Goal: Information Seeking & Learning: Find specific fact

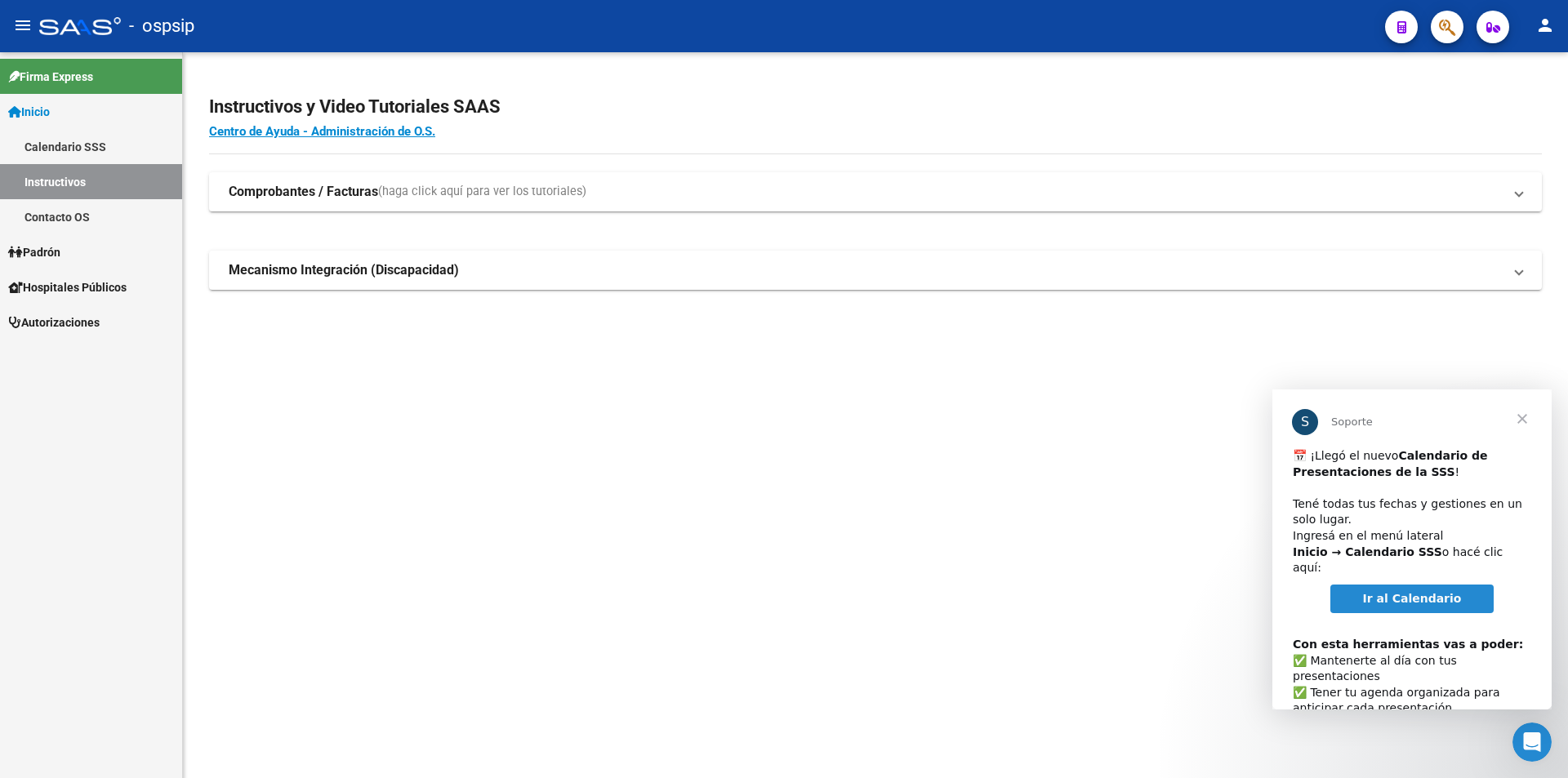
click at [1523, 418] on span "Cerrar" at bounding box center [1522, 418] width 59 height 59
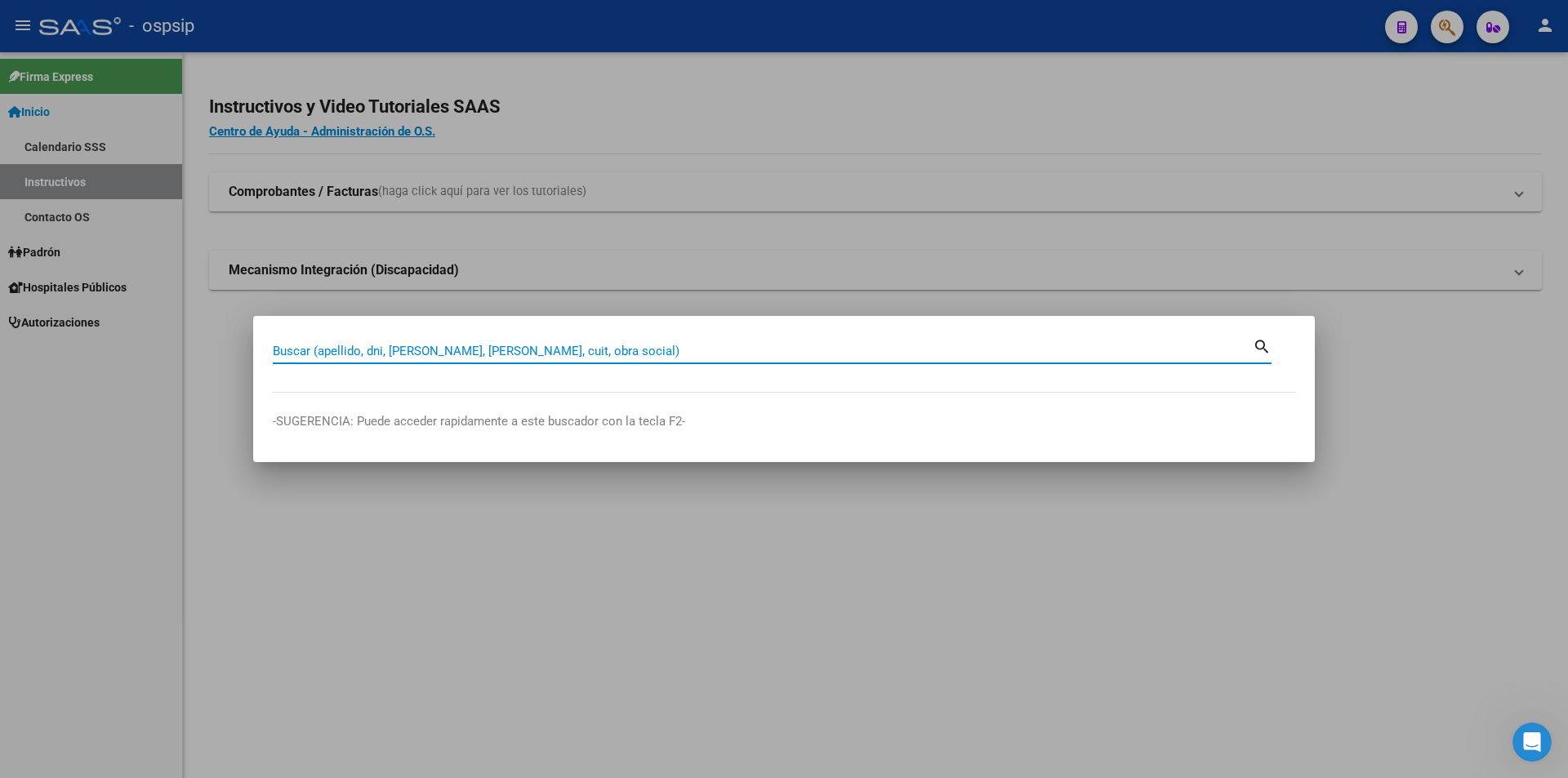
click at [571, 349] on input "Buscar (apellido, dni, [PERSON_NAME], [PERSON_NAME], cuit, obra social)" at bounding box center [762, 351] width 980 height 15
type input "56282417"
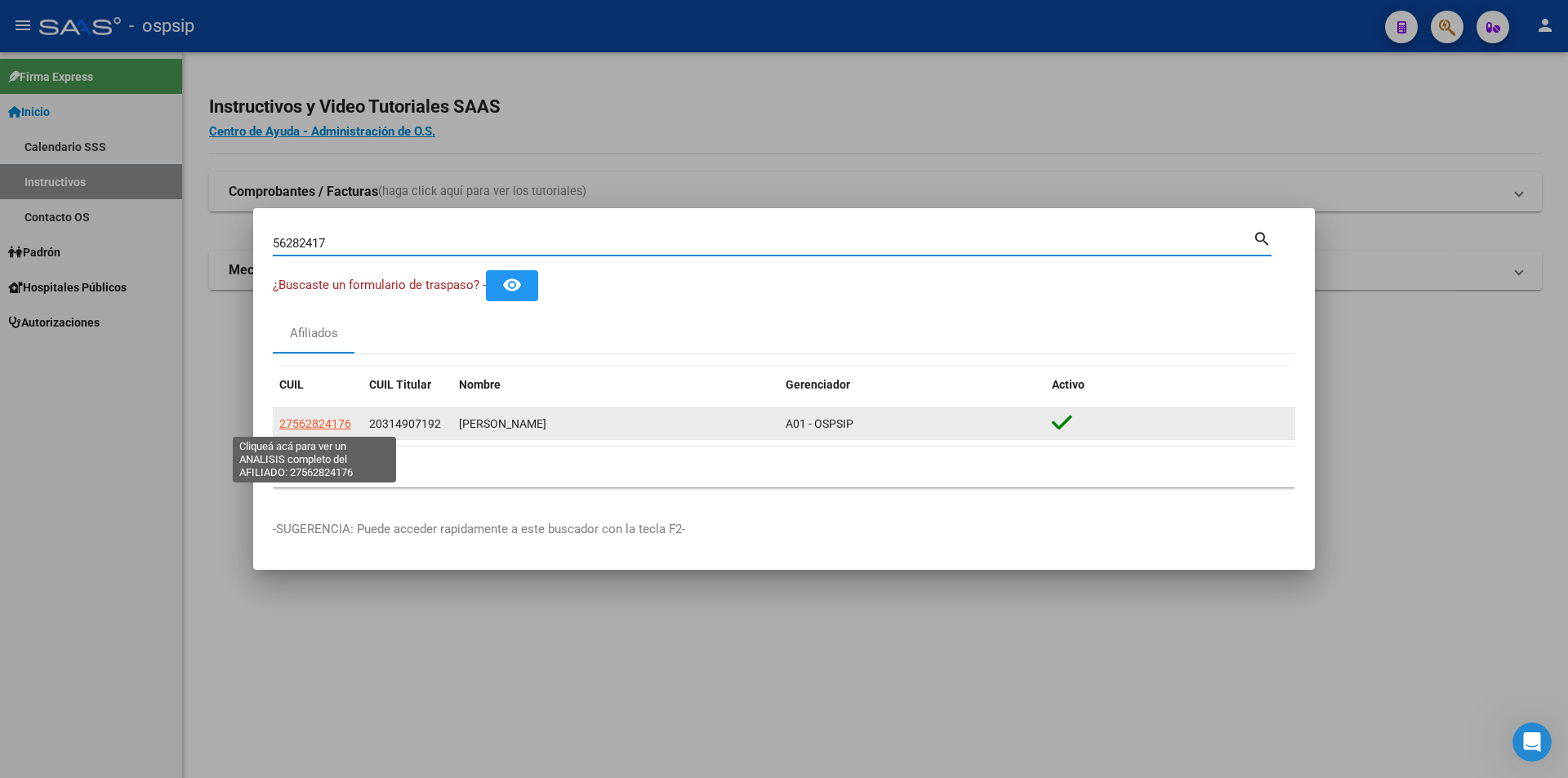
click at [348, 429] on span "27562824176" at bounding box center [316, 424] width 72 height 13
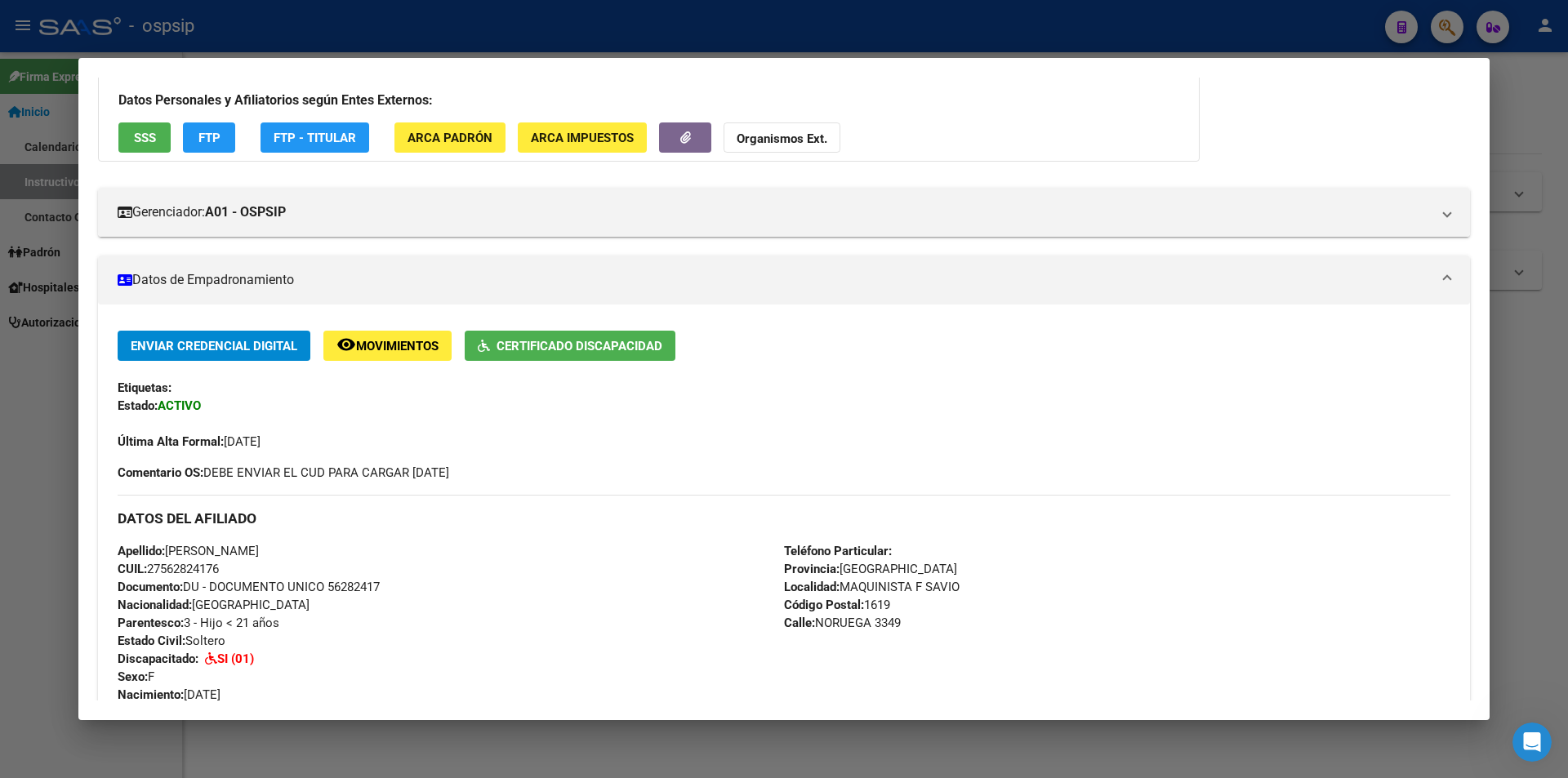
scroll to position [245, 0]
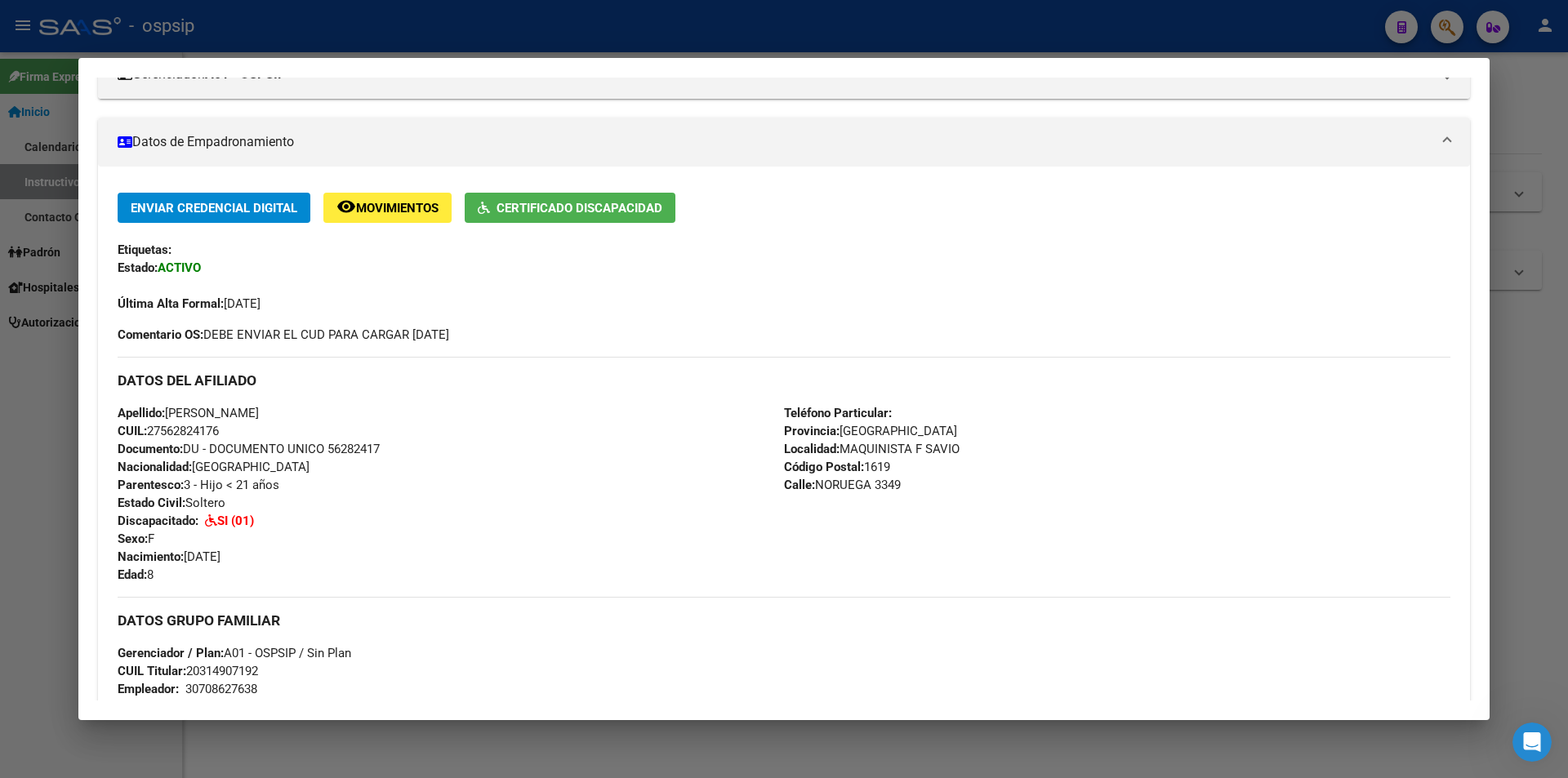
click at [359, 453] on span "Documento: DU - DOCUMENTO UNICO 56282417" at bounding box center [249, 448] width 262 height 15
copy span "56282417"
